Goal: Find contact information: Find contact information

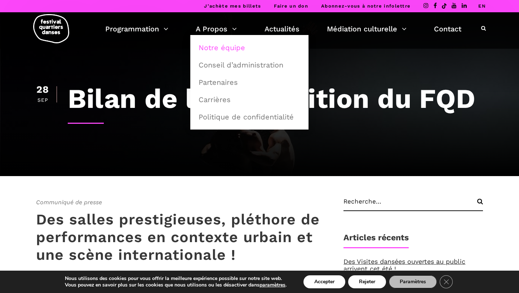
click at [223, 53] on link "Notre équipe" at bounding box center [249, 47] width 110 height 17
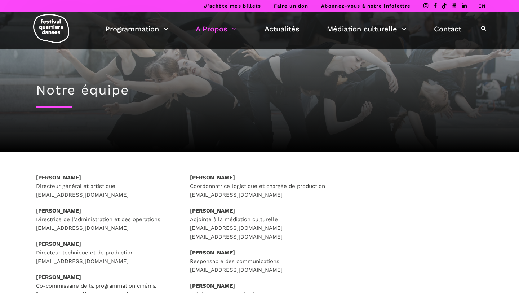
click at [80, 173] on p "[PERSON_NAME] Directeur général et artistique [EMAIL_ADDRESS][DOMAIN_NAME]" at bounding box center [106, 186] width 140 height 26
click at [80, 176] on strong "[PERSON_NAME]" at bounding box center [58, 177] width 45 height 6
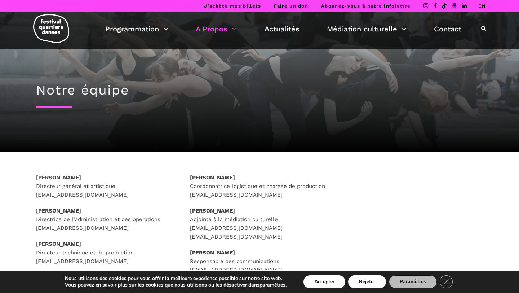
drag, startPoint x: 94, startPoint y: 177, endPoint x: 34, endPoint y: 177, distance: 60.6
click at [34, 177] on div "[PERSON_NAME] Directeur général et artistique [EMAIL_ADDRESS][DOMAIN_NAME] [PER…" at bounding box center [106, 245] width 154 height 144
